Goal: Task Accomplishment & Management: Manage account settings

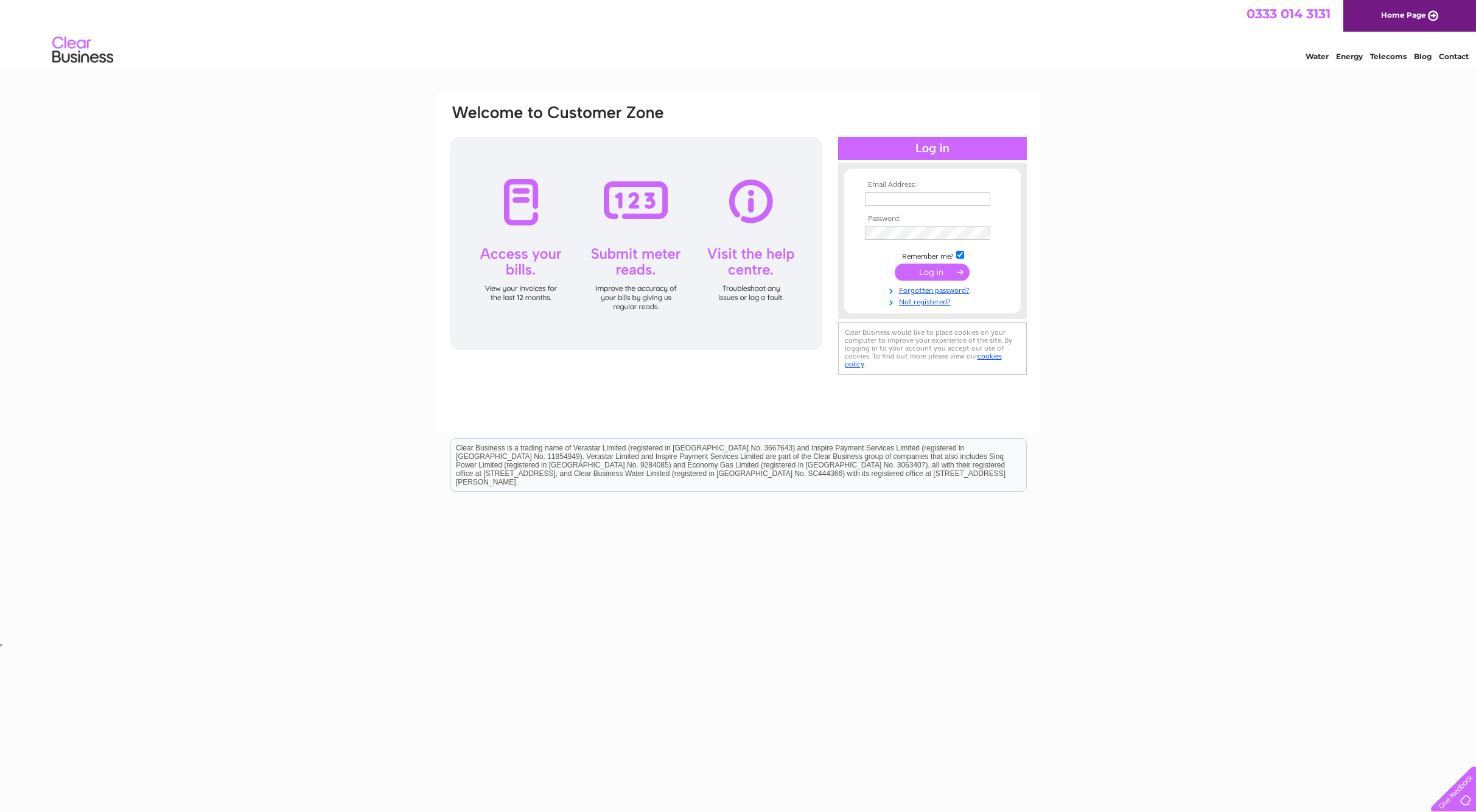
type input "gill.mck@btinternet.com"
click at [937, 272] on input "submit" at bounding box center [932, 272] width 75 height 17
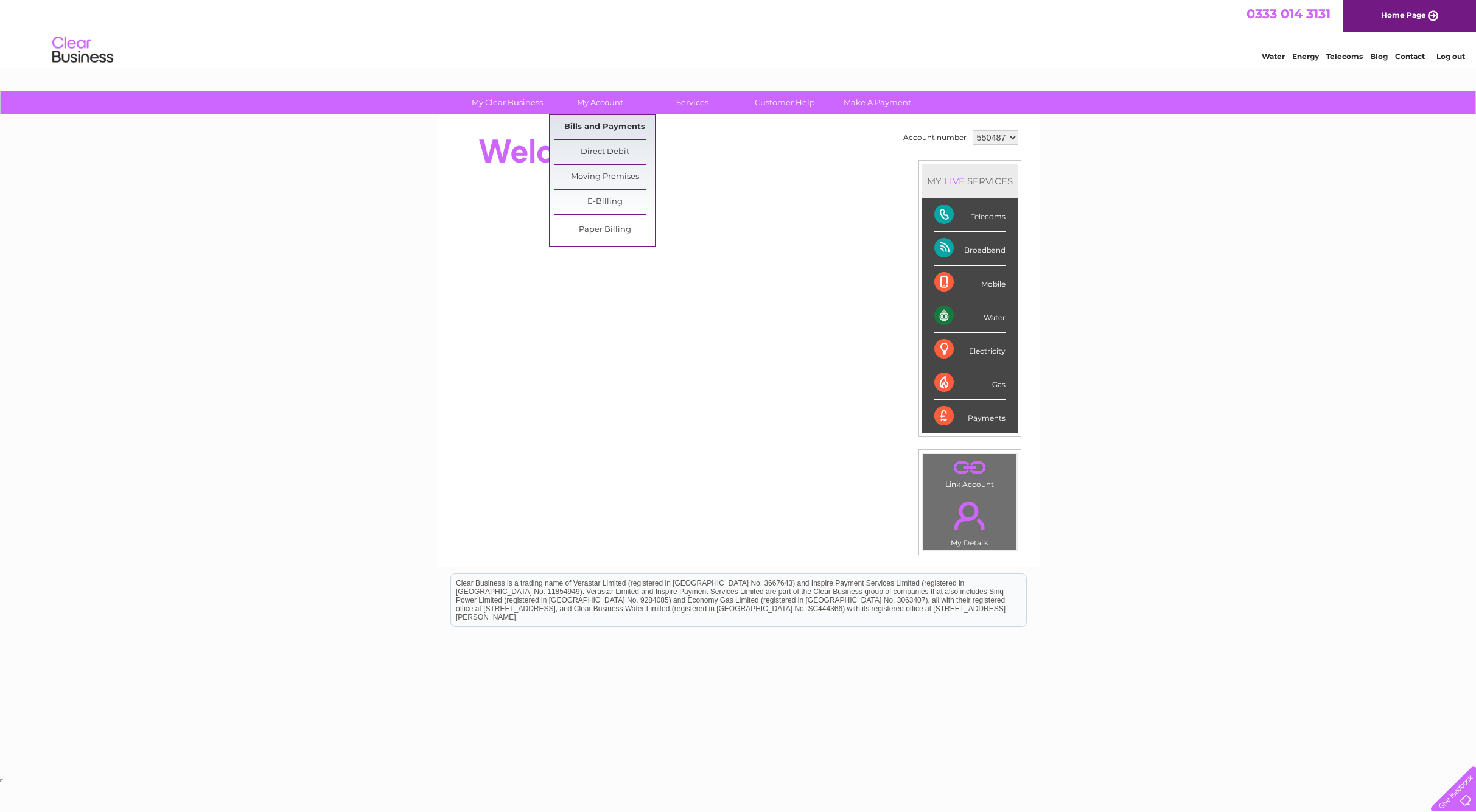
click at [611, 126] on link "Bills and Payments" at bounding box center [605, 127] width 101 height 24
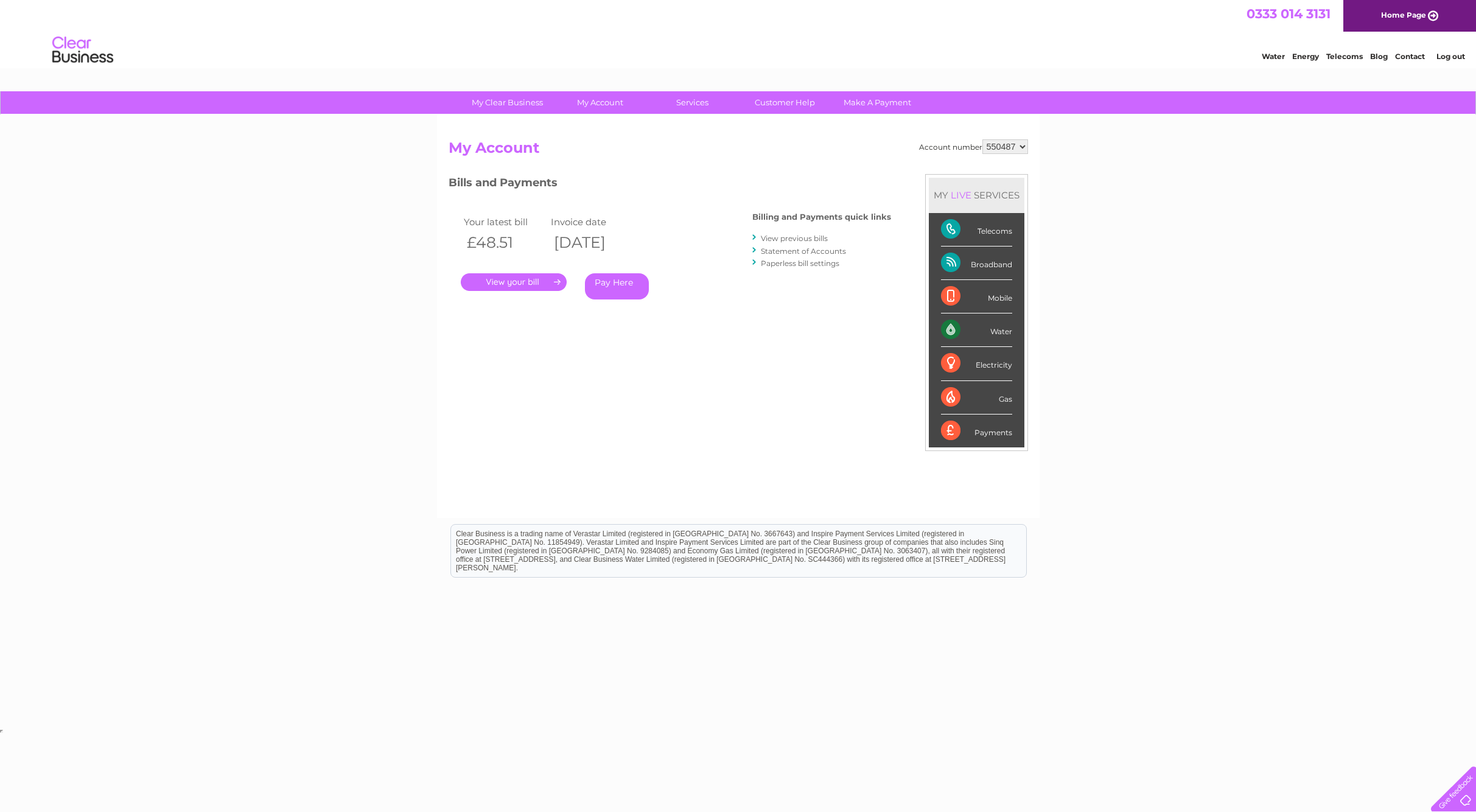
click at [512, 278] on link "." at bounding box center [514, 283] width 106 height 18
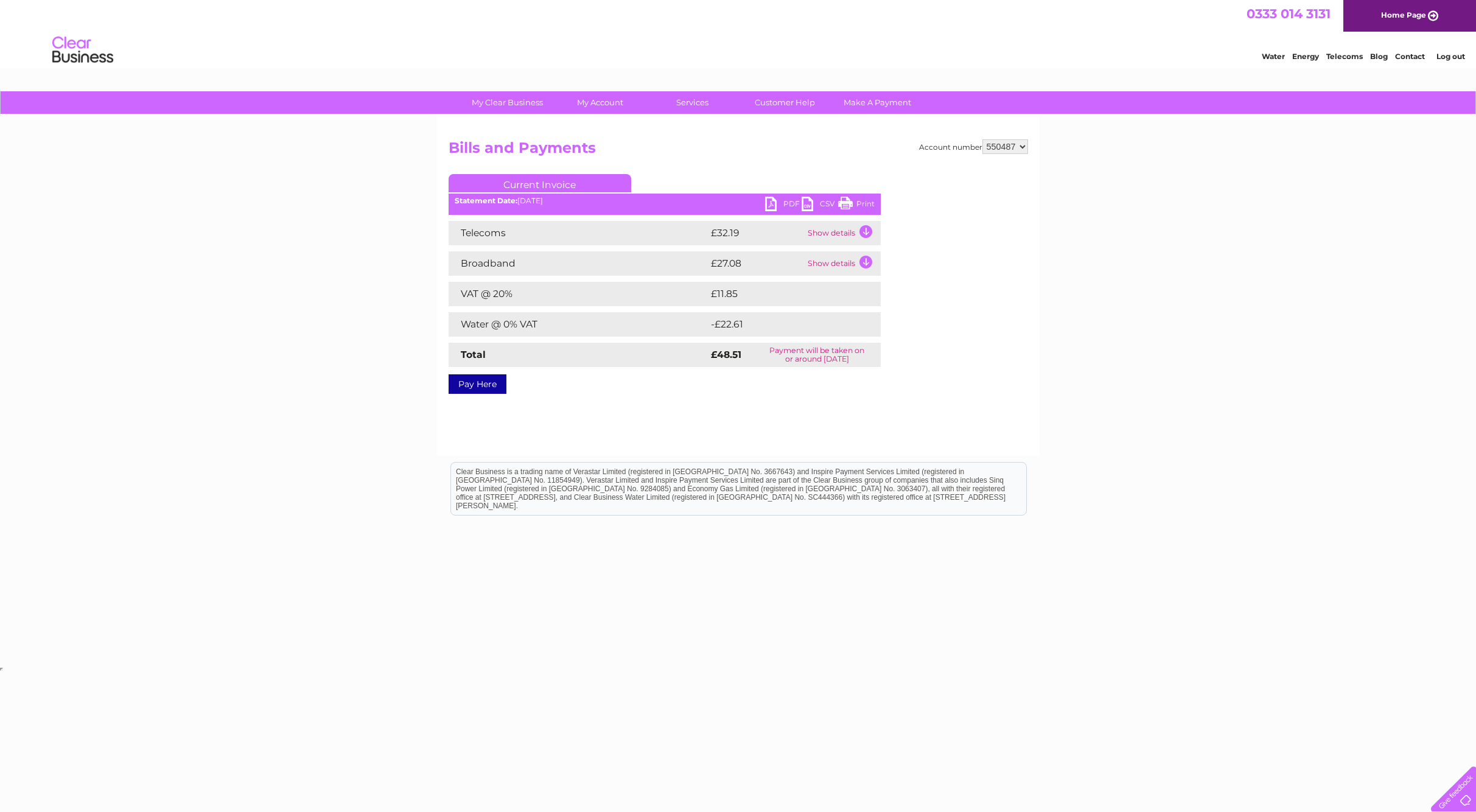
click at [865, 229] on td "Show details" at bounding box center [843, 232] width 77 height 24
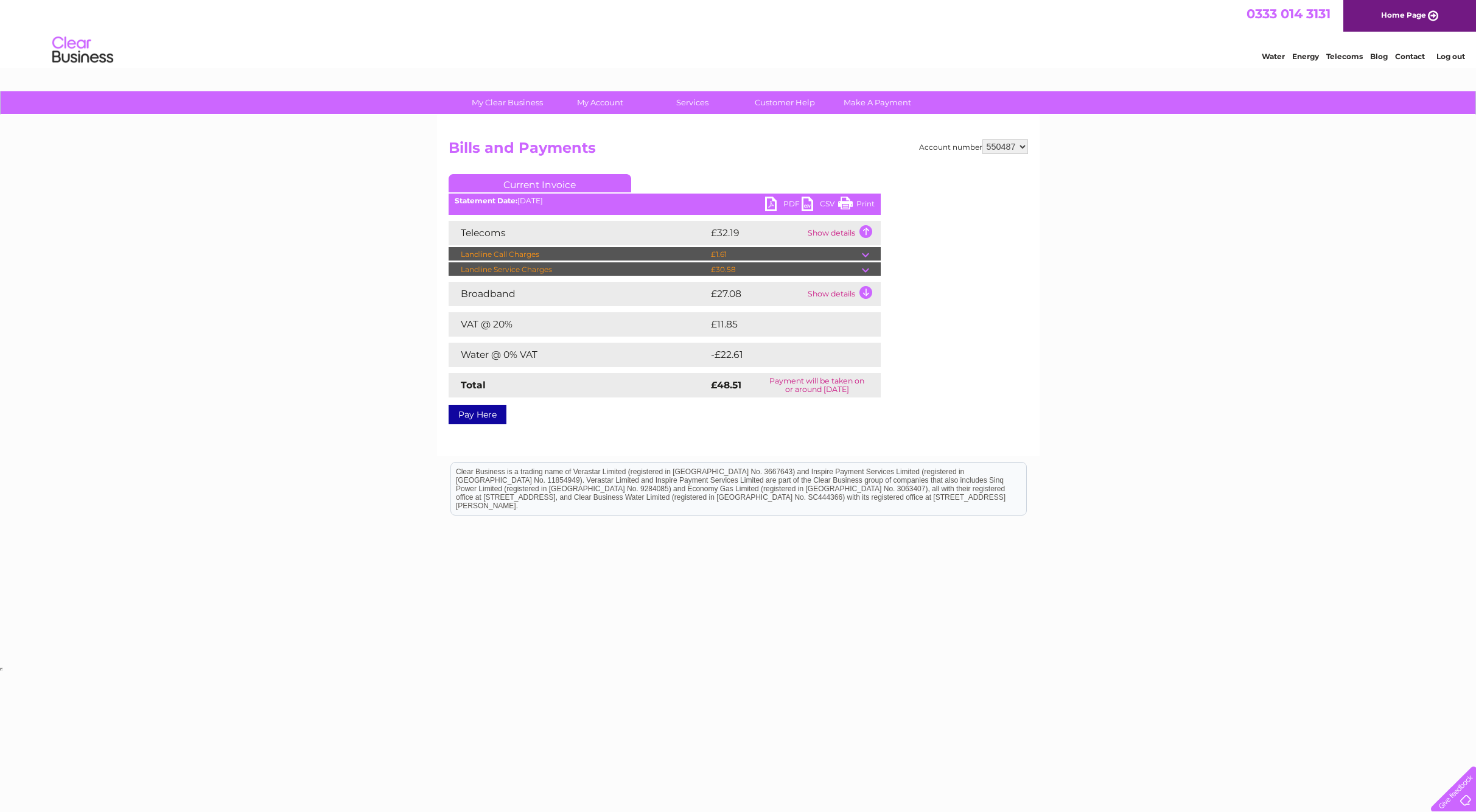
click at [868, 250] on td at bounding box center [871, 254] width 19 height 14
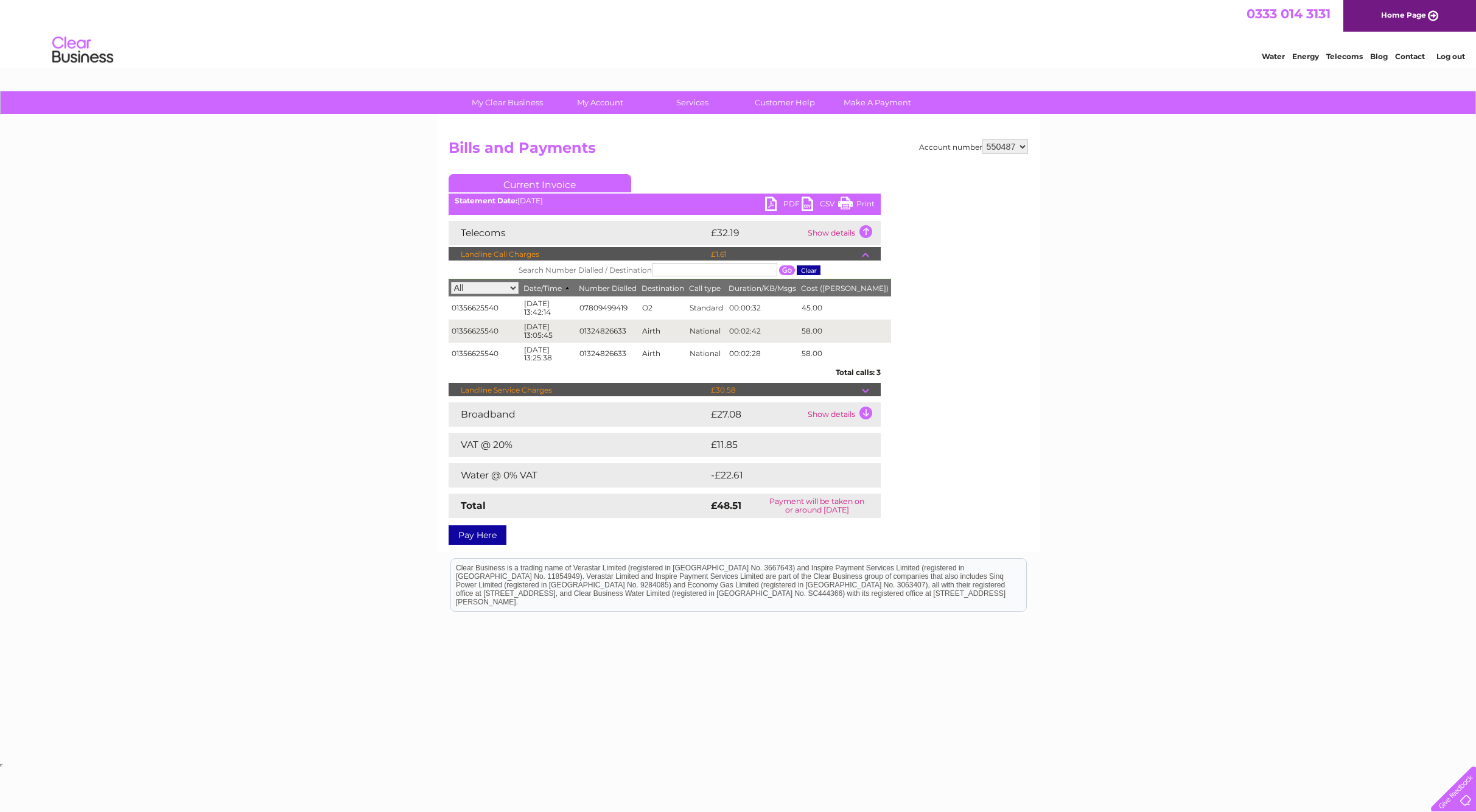
click at [864, 391] on td at bounding box center [871, 390] width 19 height 14
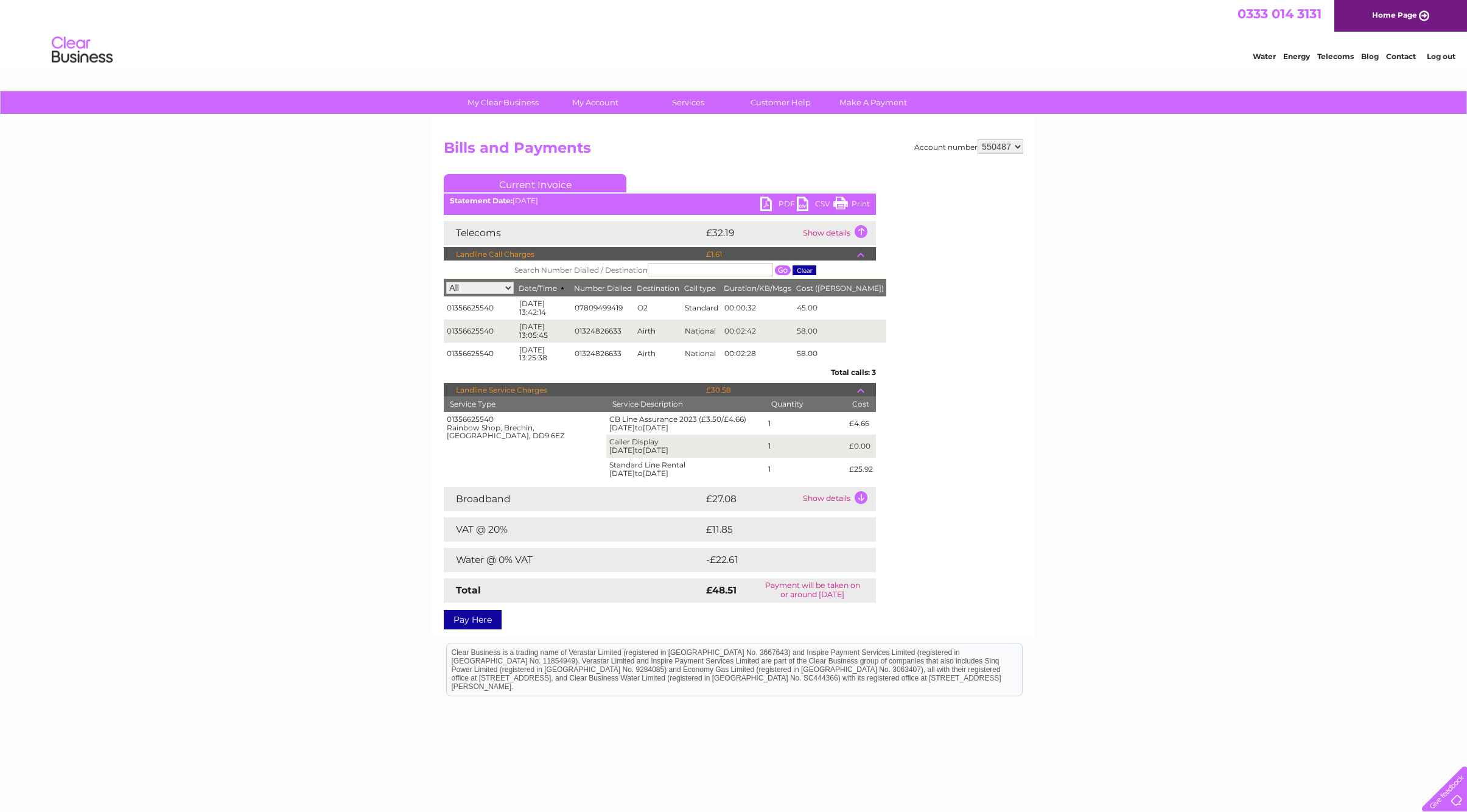
click at [845, 198] on link "Print" at bounding box center [852, 205] width 37 height 18
click at [593, 121] on link "Bills and Payments" at bounding box center [601, 127] width 101 height 24
click at [592, 123] on link "Bills and Payments" at bounding box center [601, 127] width 101 height 24
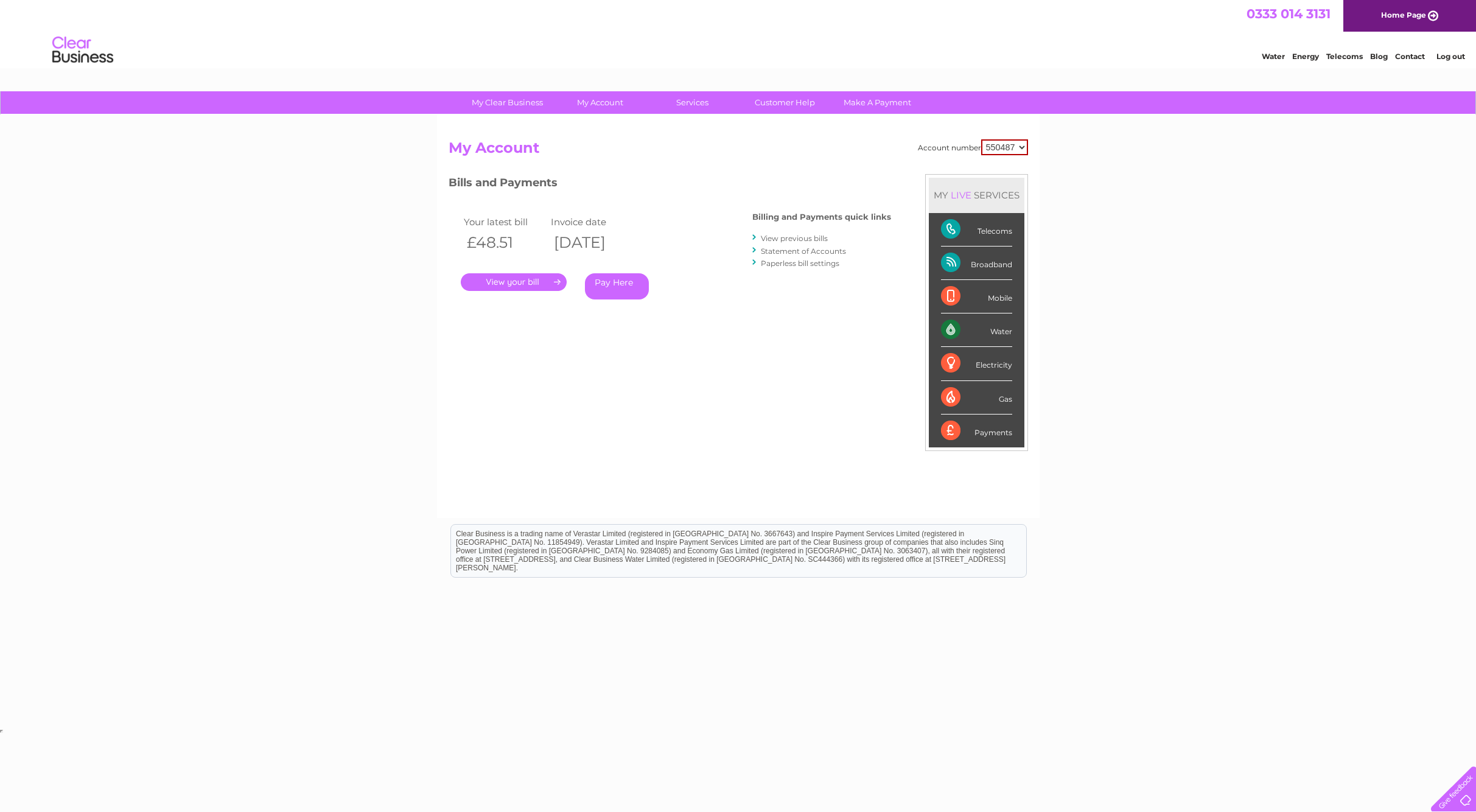
click at [786, 237] on link "View previous bills" at bounding box center [794, 239] width 67 height 9
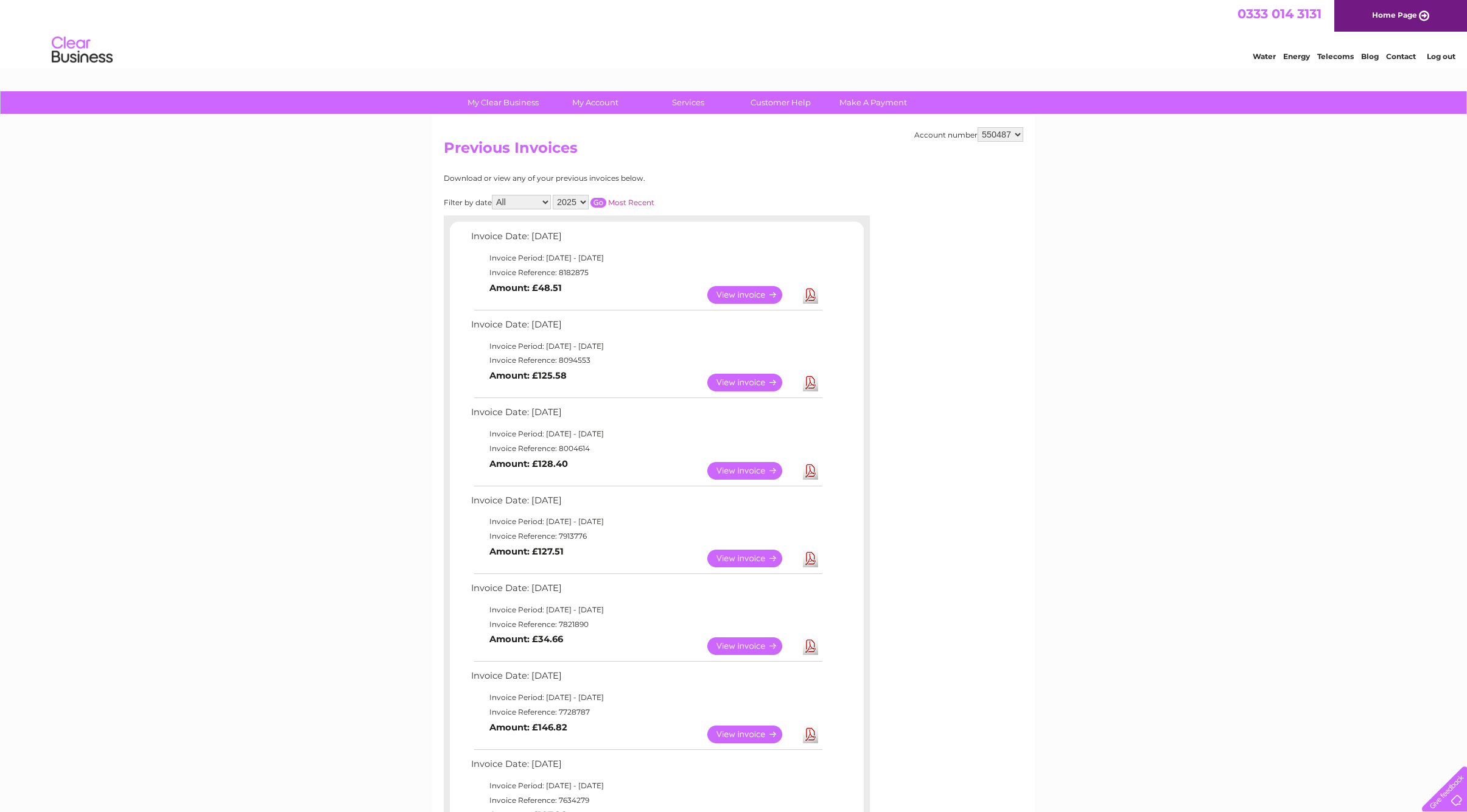
click at [760, 385] on link "View" at bounding box center [752, 383] width 89 height 18
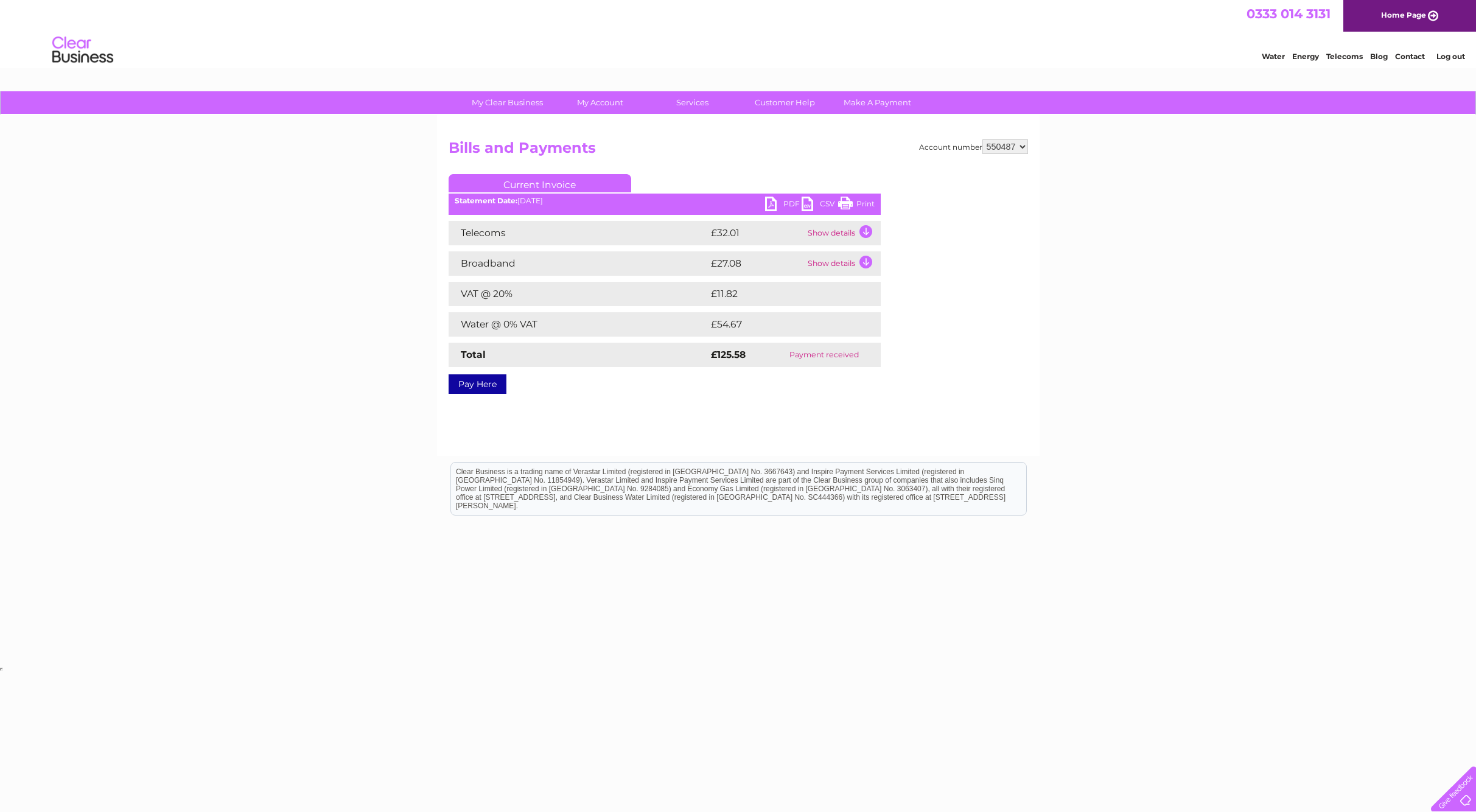
click at [868, 230] on td "Show details" at bounding box center [843, 232] width 77 height 24
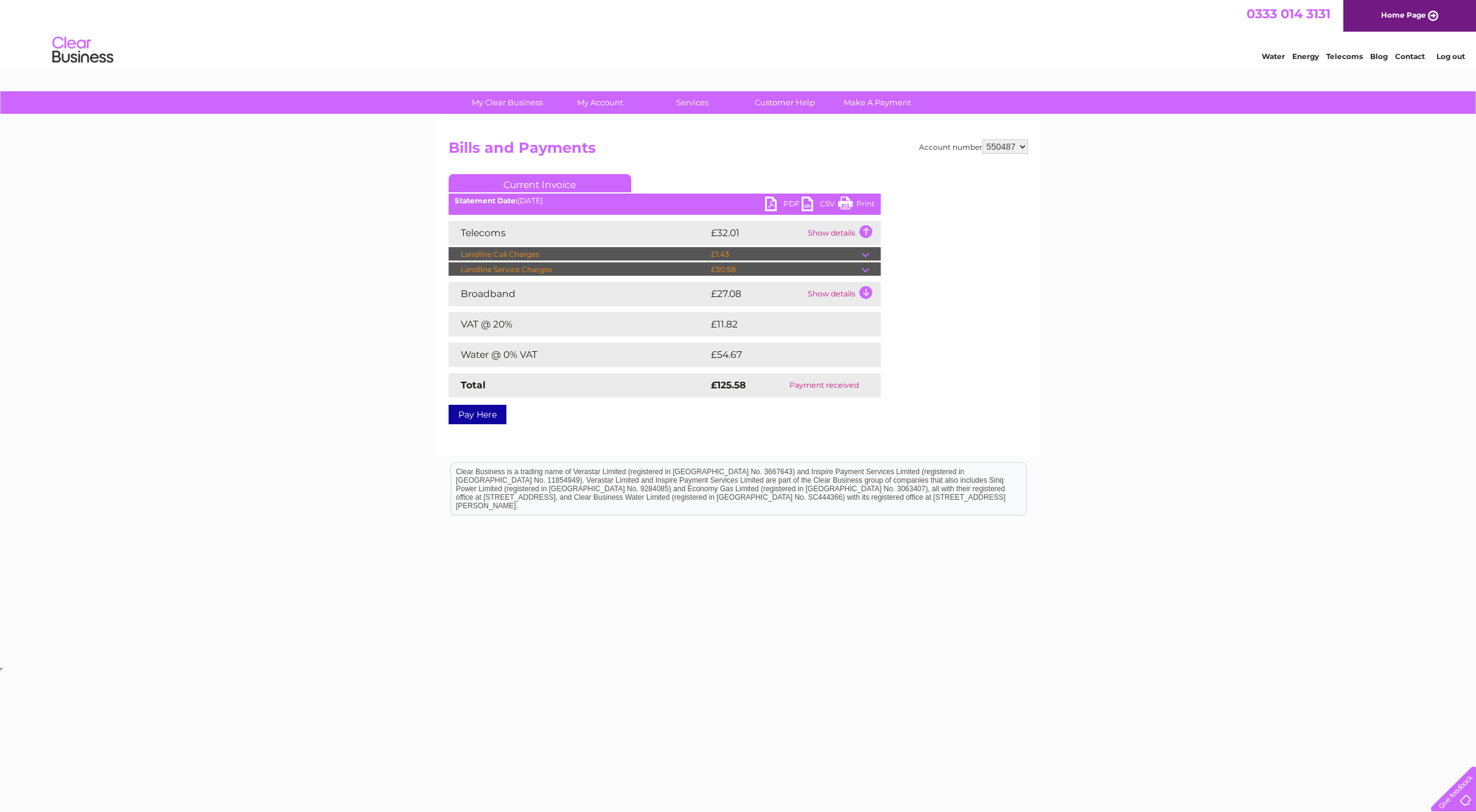
click at [869, 251] on td at bounding box center [871, 254] width 19 height 14
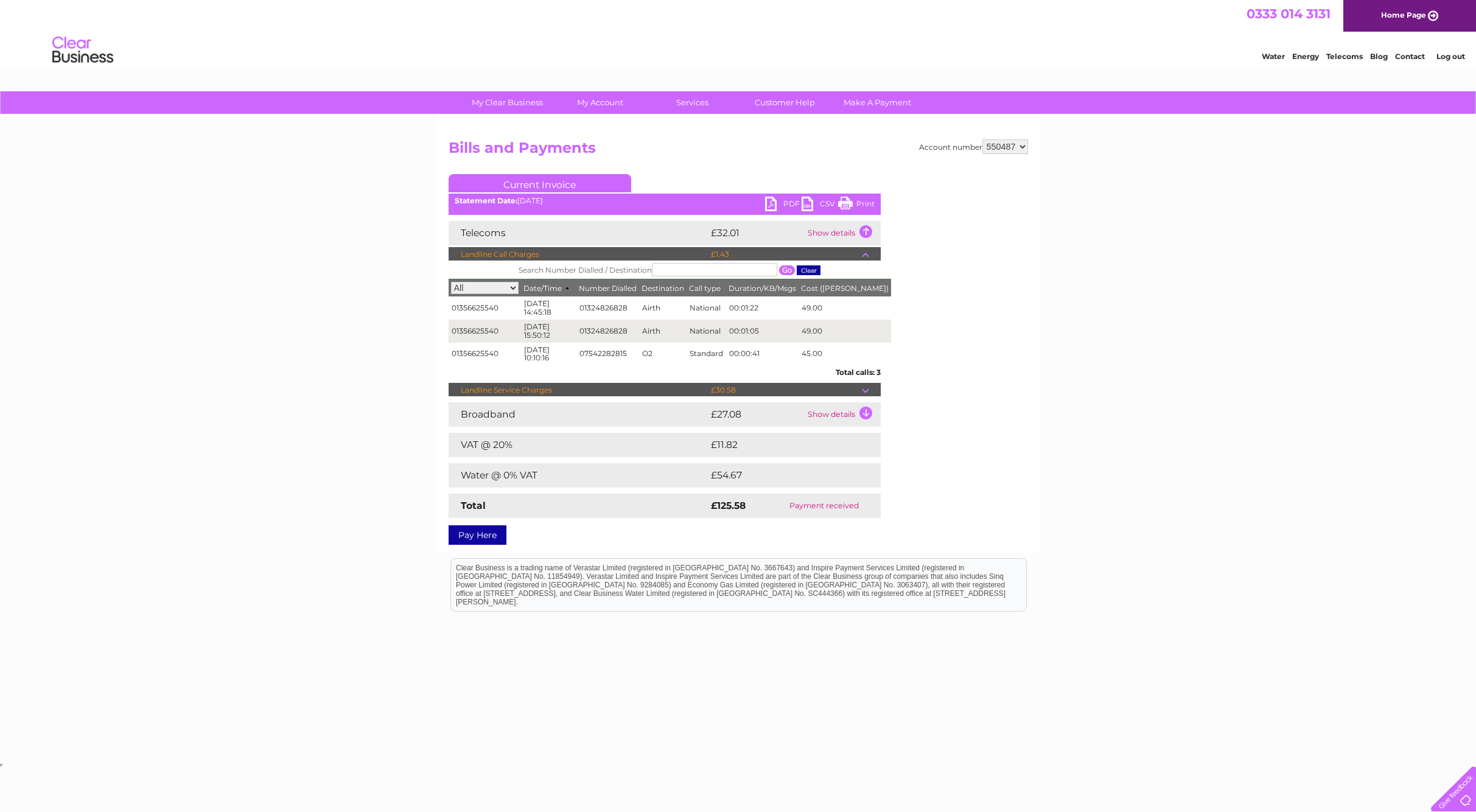
click at [865, 388] on td at bounding box center [871, 390] width 19 height 14
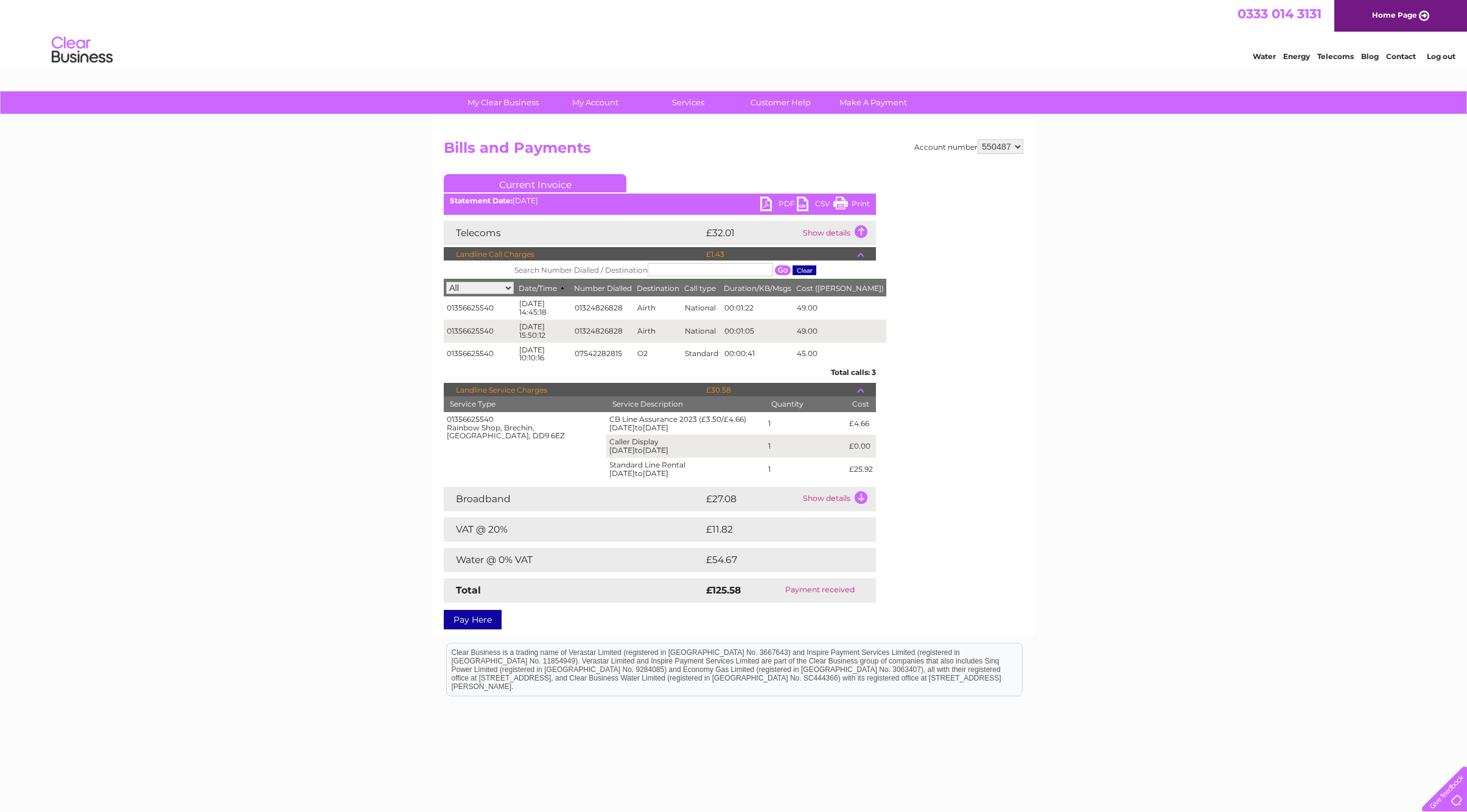
drag, startPoint x: 82, startPoint y: 109, endPoint x: 844, endPoint y: 198, distance: 767.2
click at [844, 198] on link "Print" at bounding box center [852, 205] width 37 height 18
